Goal: Task Accomplishment & Management: Manage account settings

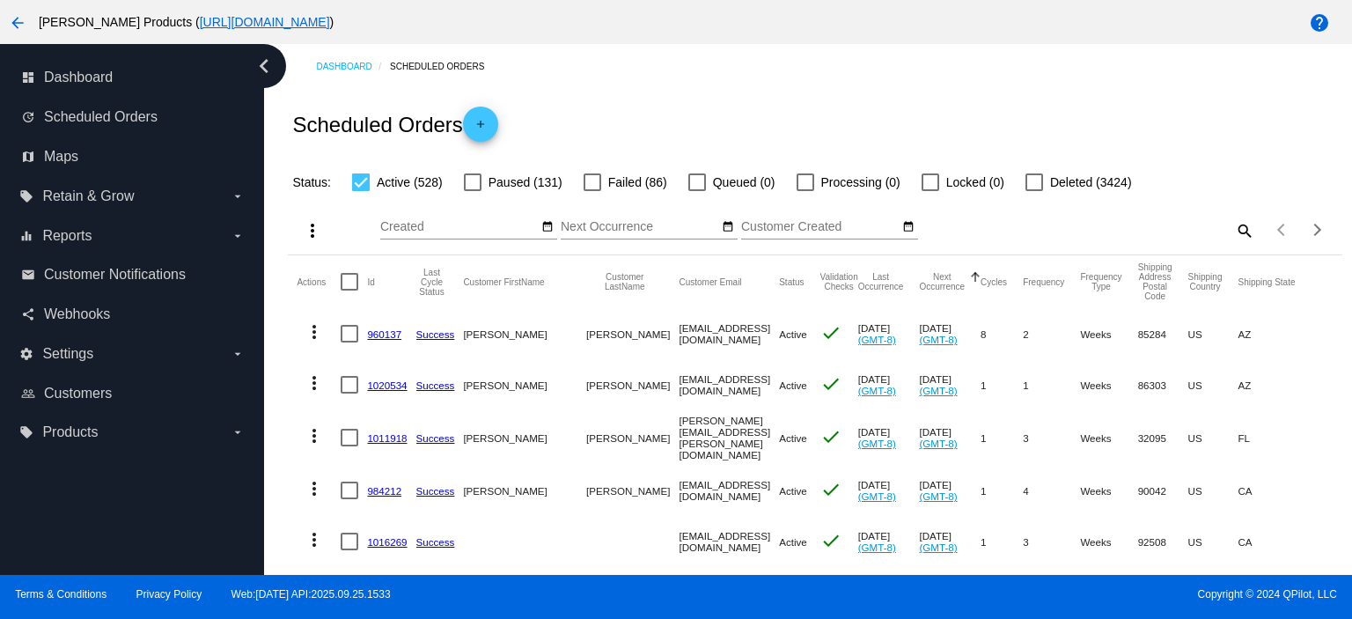
click at [1233, 231] on mat-icon "search" at bounding box center [1243, 230] width 21 height 27
click at [999, 230] on input "Search" at bounding box center [1123, 227] width 262 height 14
paste input "[PERSON_NAME][EMAIL_ADDRESS][DOMAIN_NAME]"
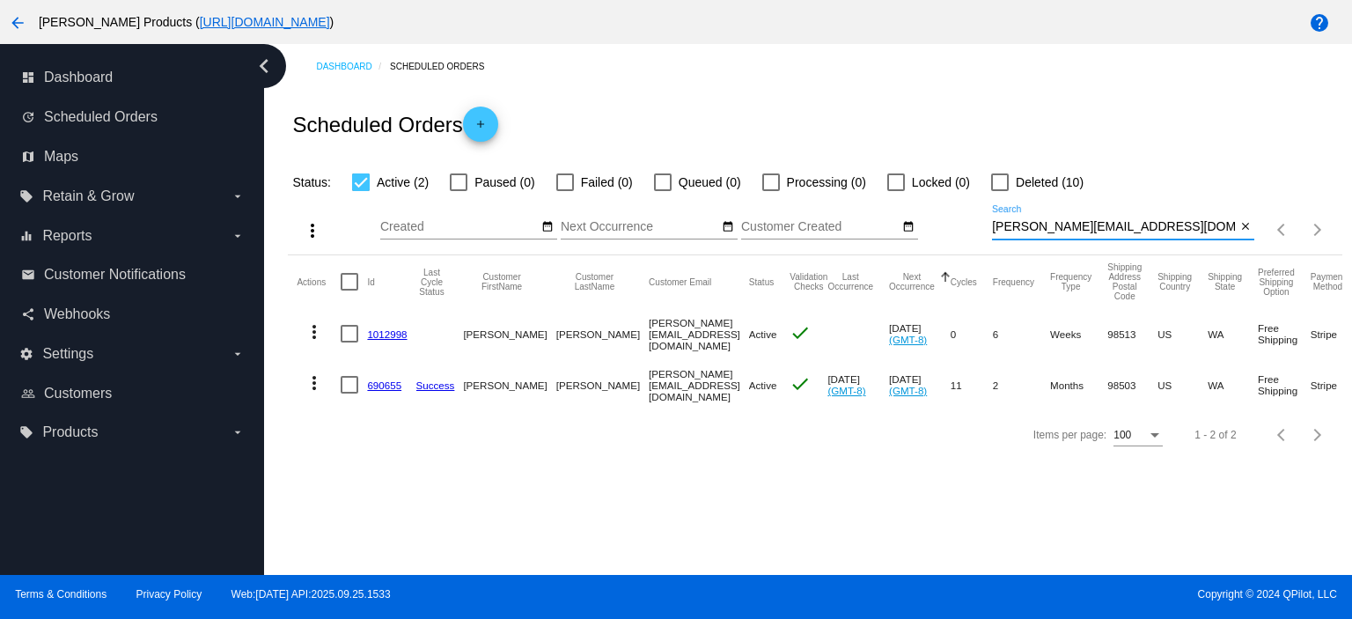
type input "[PERSON_NAME][EMAIL_ADDRESS][DOMAIN_NAME]"
click at [394, 336] on link "1012998" at bounding box center [387, 333] width 40 height 11
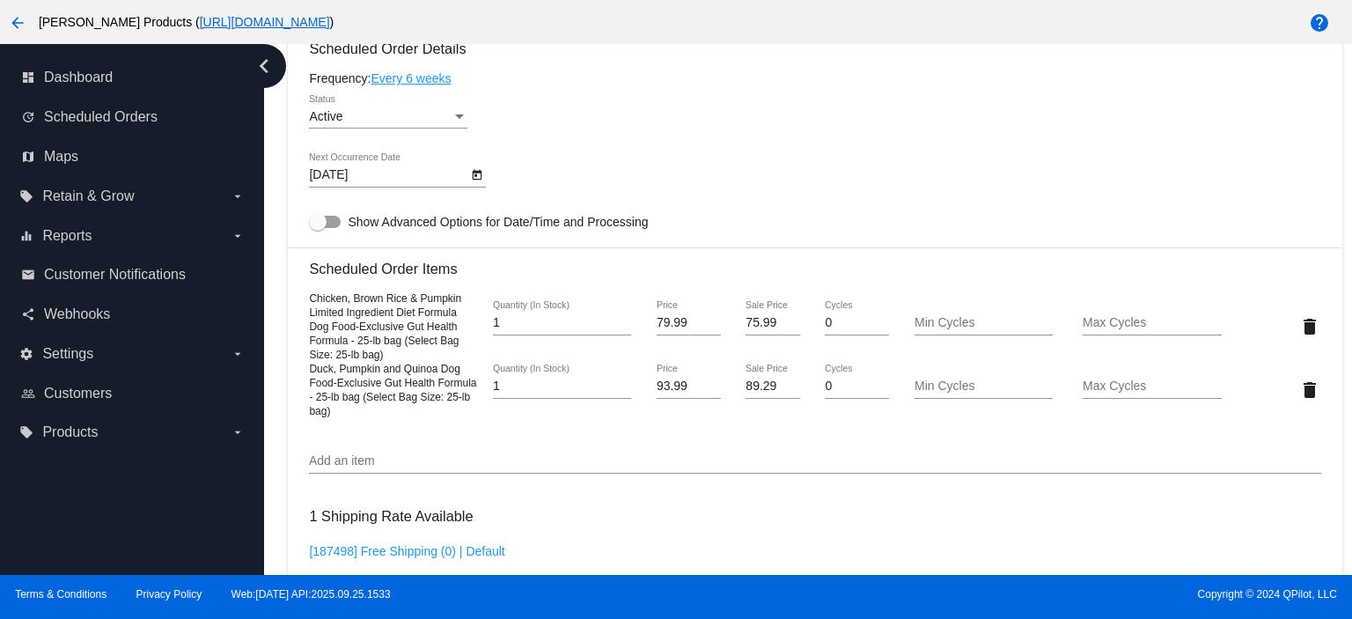
scroll to position [1056, 0]
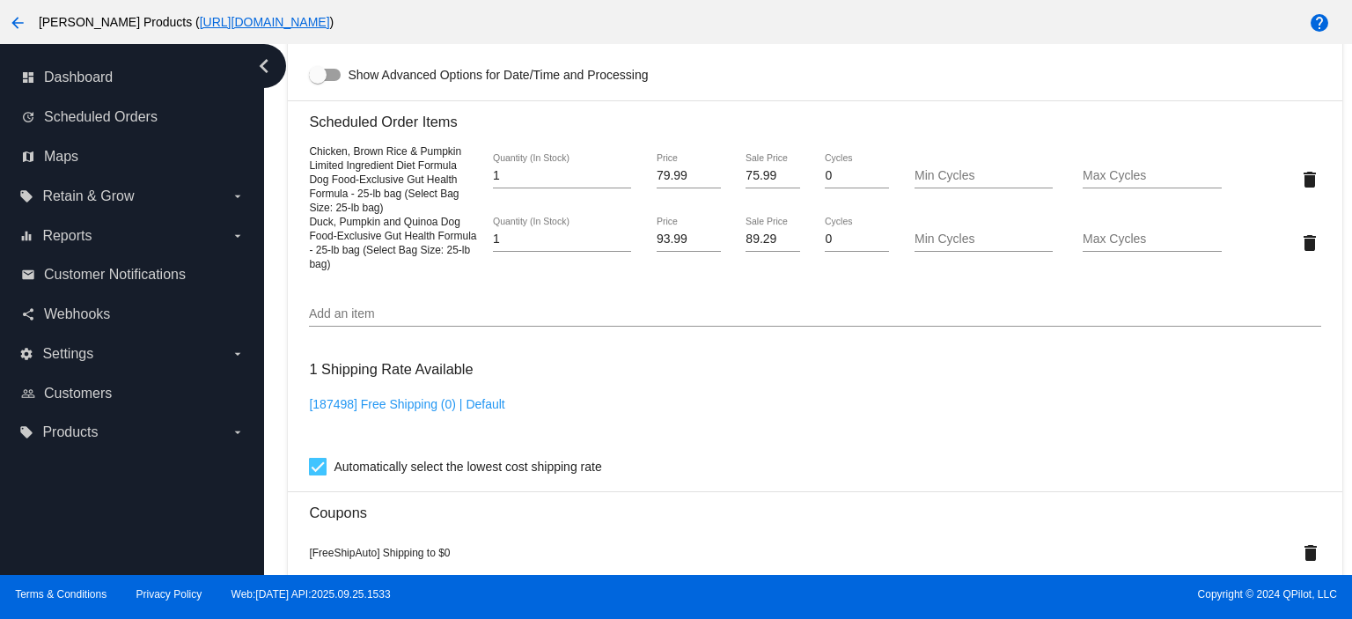
click at [371, 321] on input "Add an item" at bounding box center [814, 314] width 1011 height 14
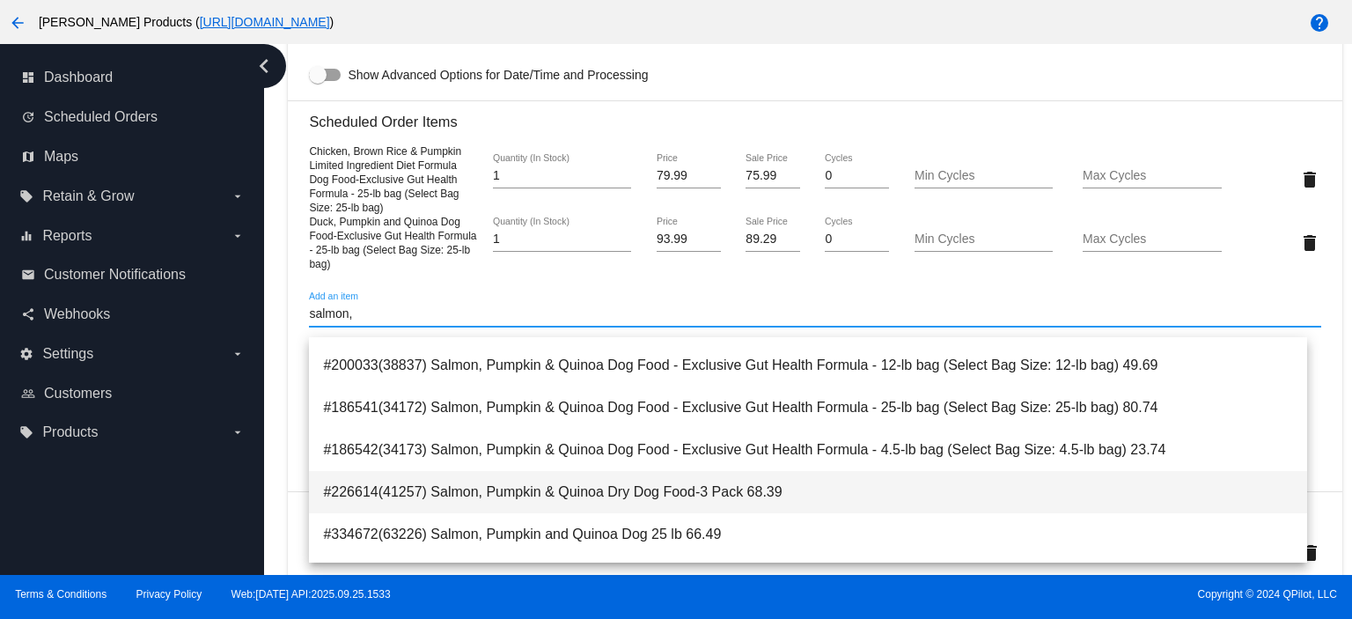
scroll to position [117, 0]
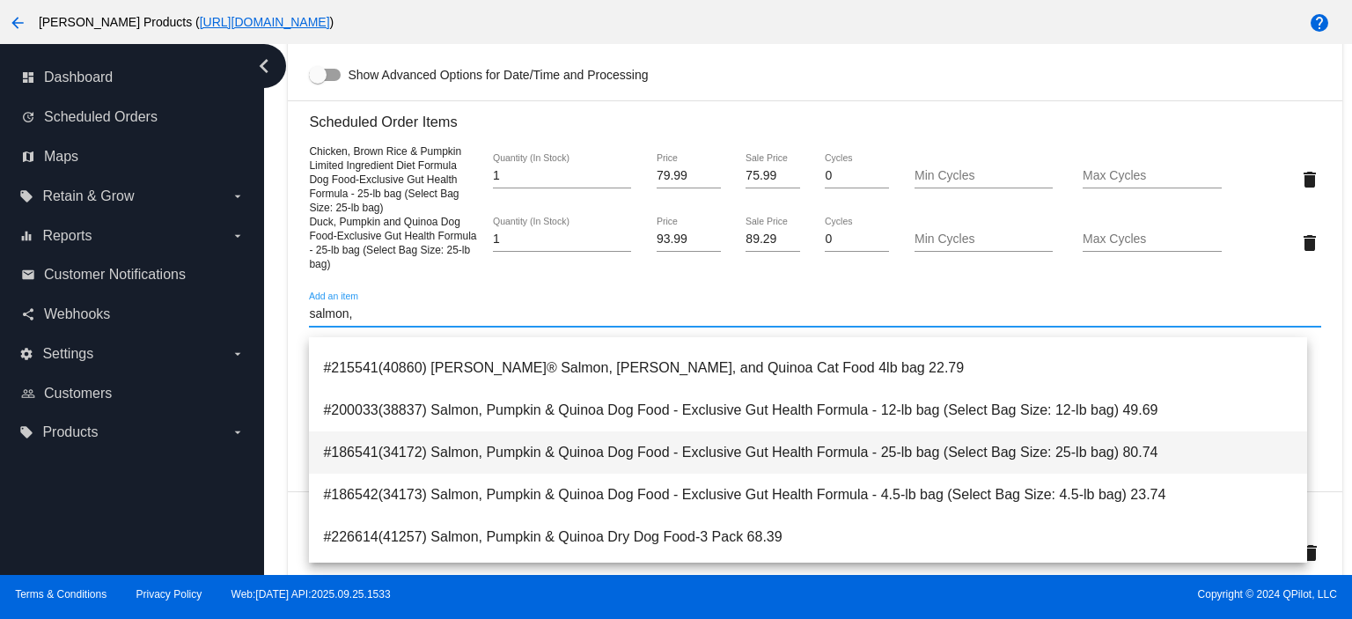
type input "salmon,"
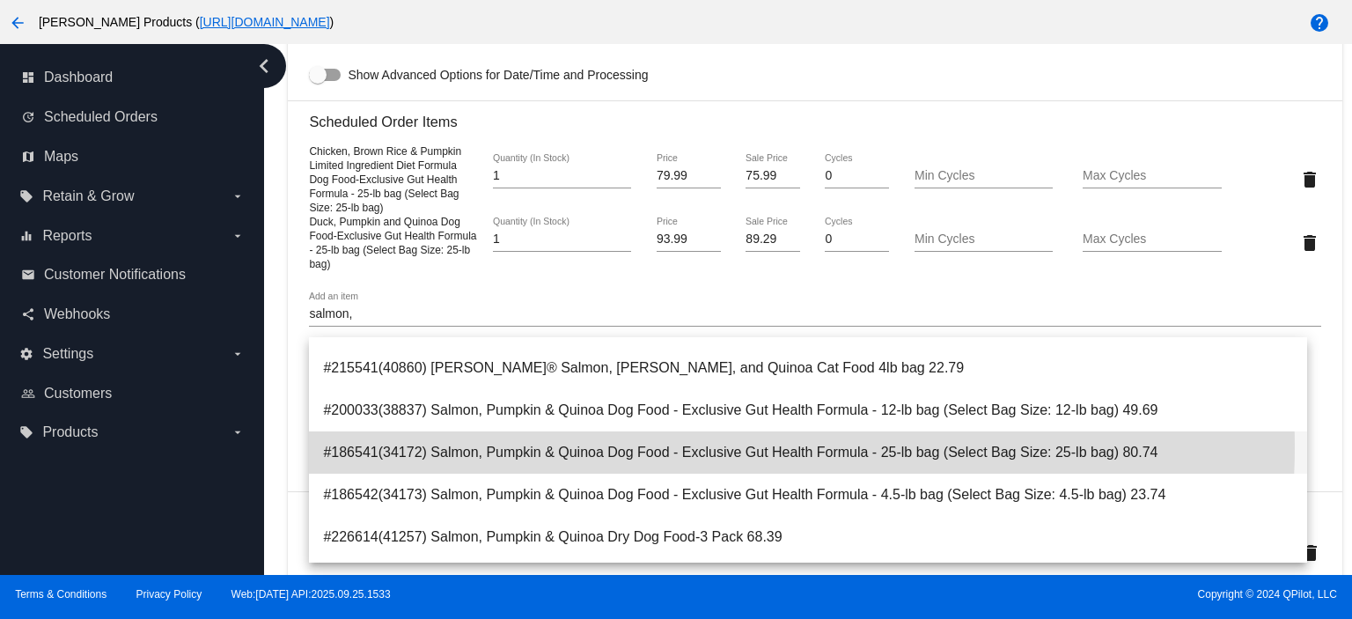
click at [734, 446] on span "#186541(34172) Salmon, Pumpkin & Quinoa Dog Food - Exclusive Gut Health Formula…" at bounding box center [808, 452] width 970 height 42
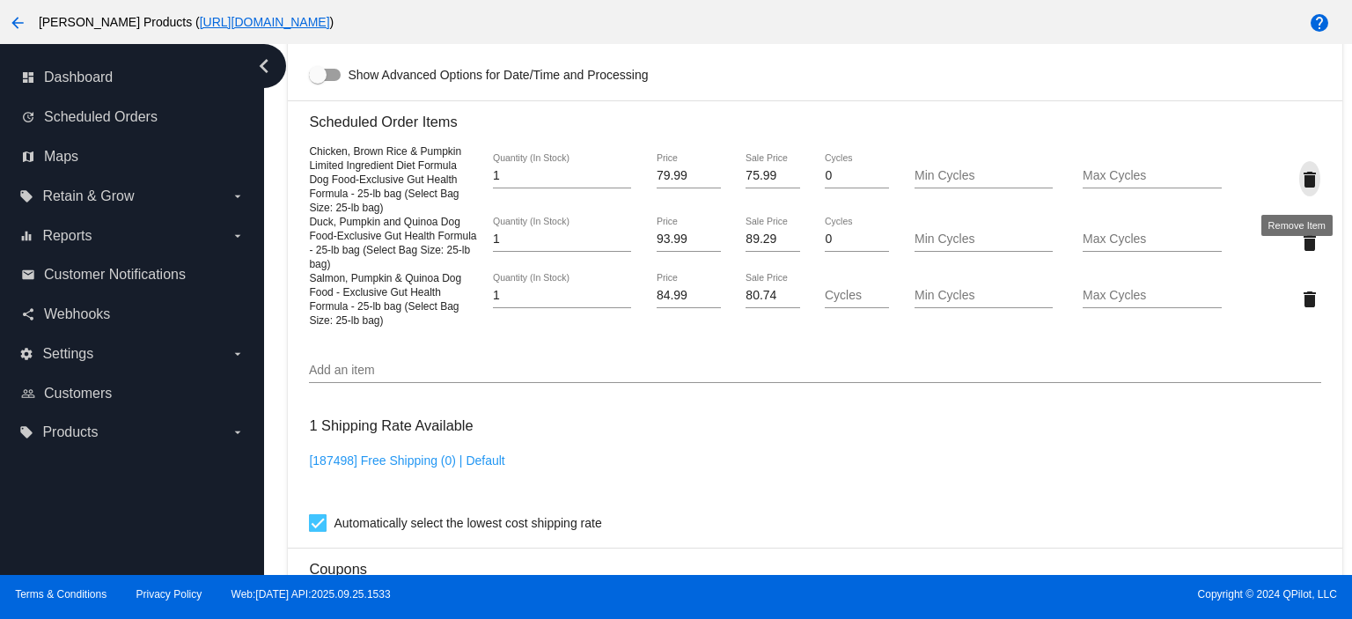
click at [1300, 189] on mat-icon "delete" at bounding box center [1309, 179] width 21 height 21
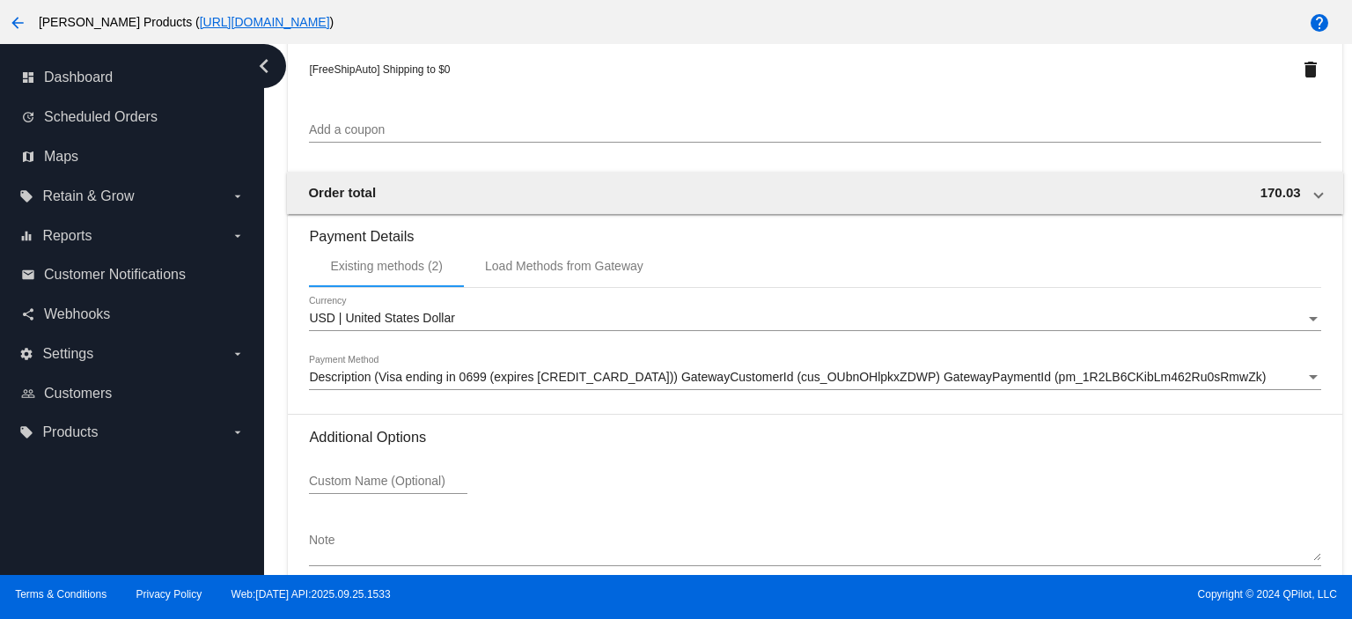
scroll to position [1623, 0]
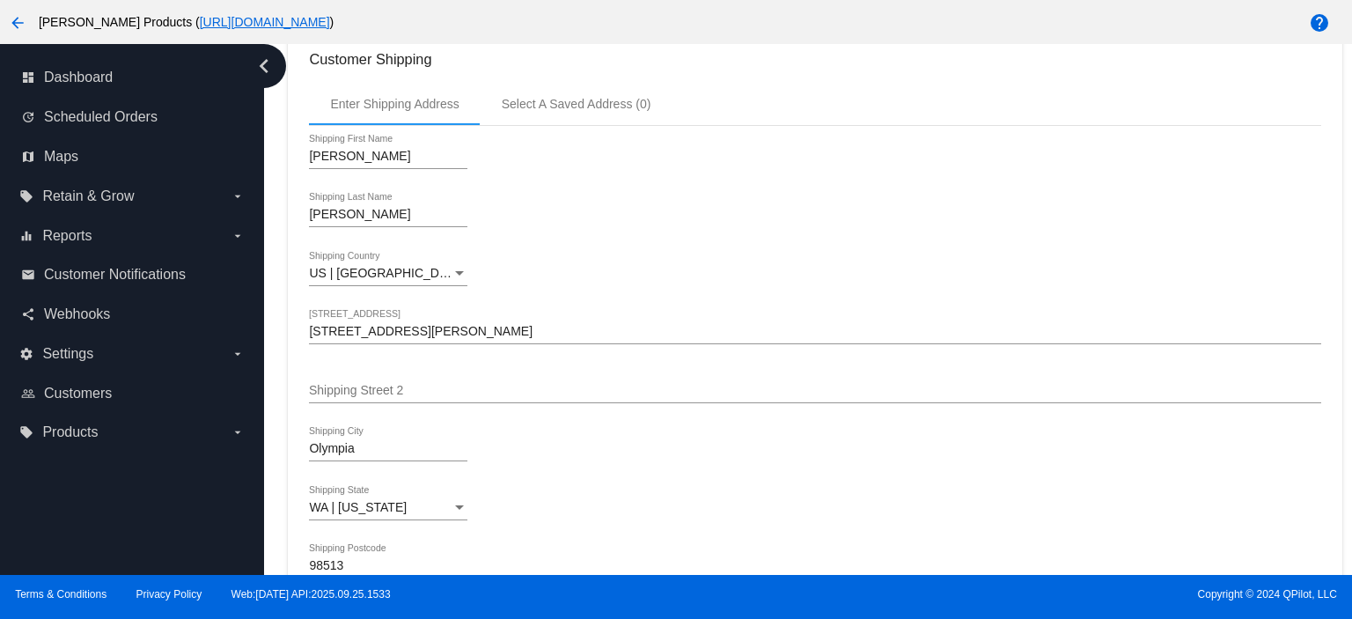
scroll to position [0, 0]
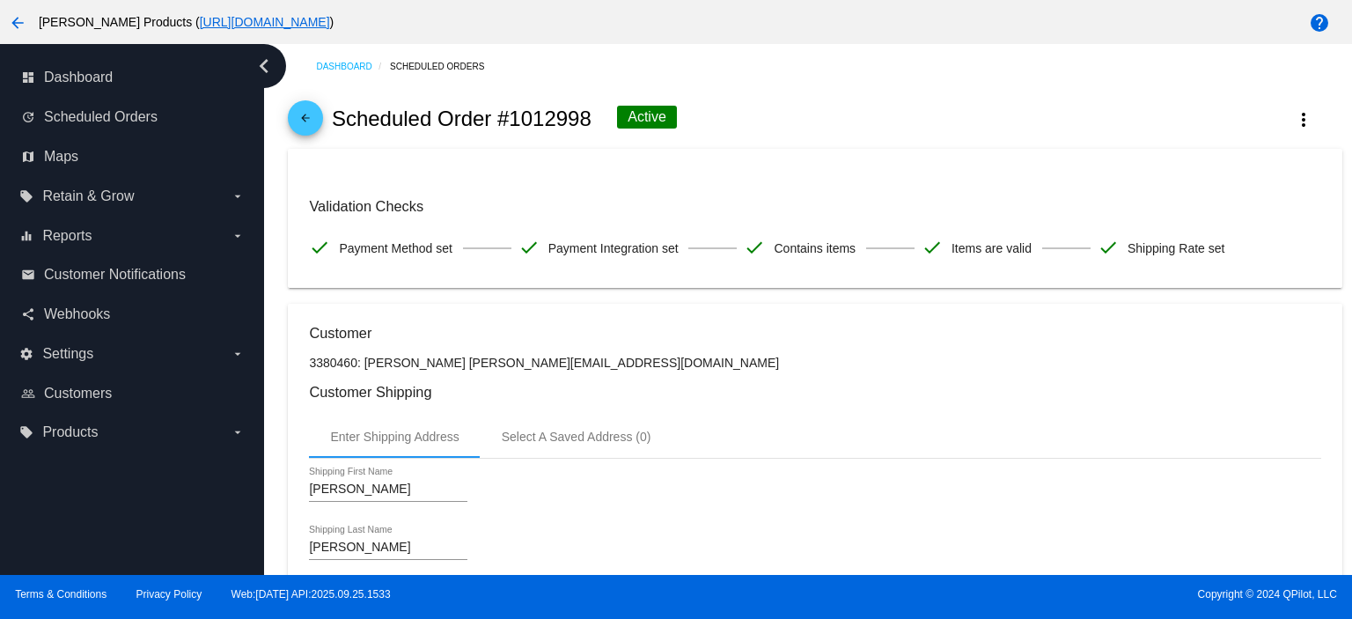
click at [299, 115] on mat-icon "arrow_back" at bounding box center [305, 122] width 21 height 21
